Goal: Entertainment & Leisure: Consume media (video, audio)

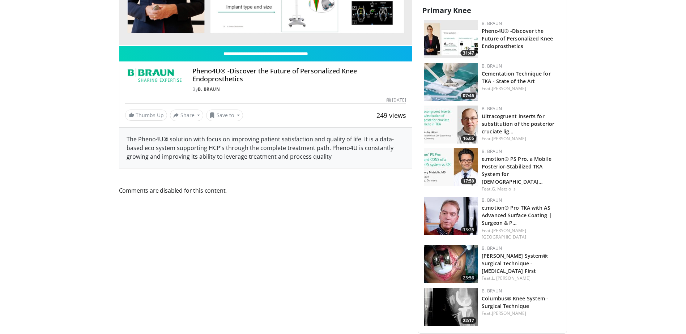
scroll to position [398, 0]
